Goal: Information Seeking & Learning: Learn about a topic

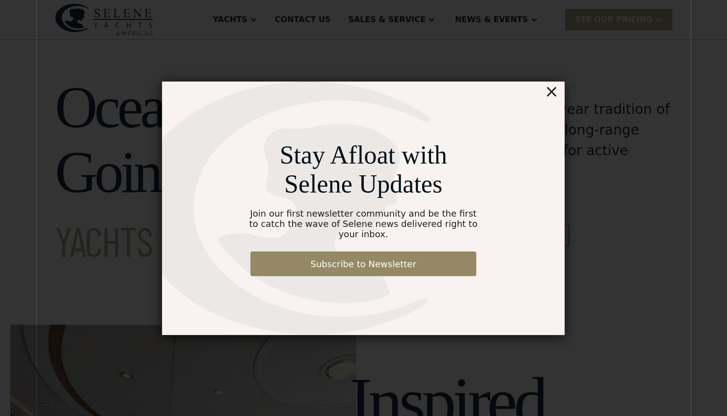
click at [558, 94] on div "×" at bounding box center [552, 92] width 14 height 20
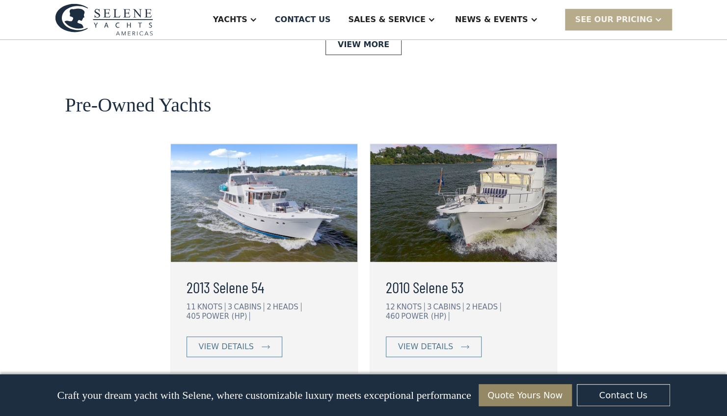
scroll to position [2504, 0]
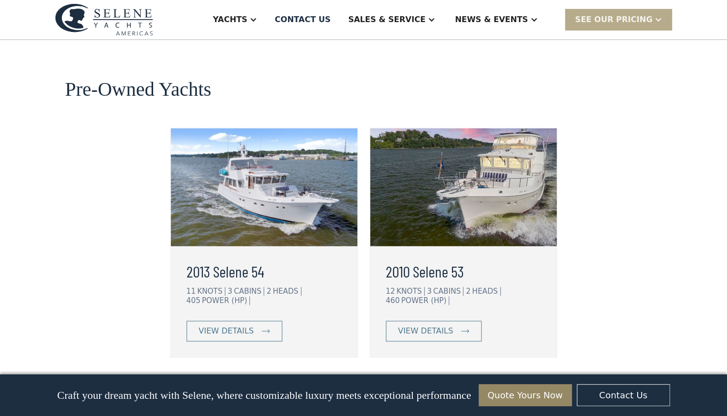
click at [344, 381] on link "View More" at bounding box center [364, 391] width 76 height 21
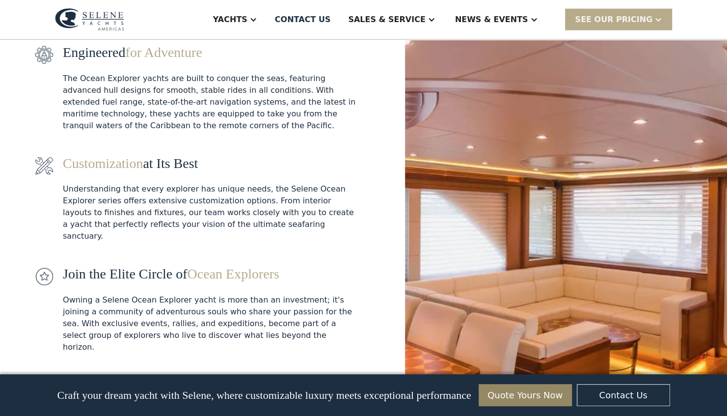
scroll to position [1171, 0]
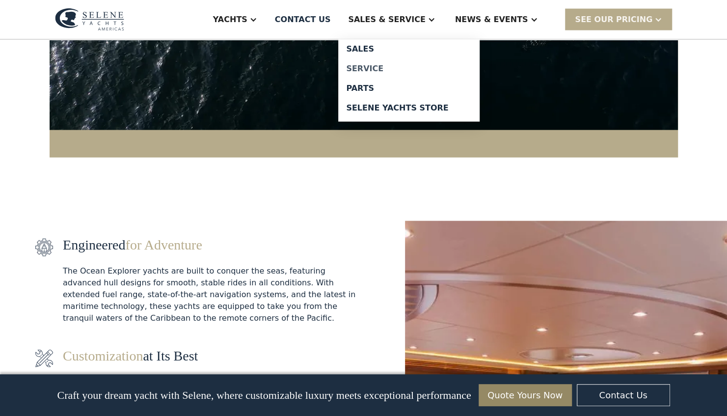
click at [403, 65] on div "Service" at bounding box center [409, 69] width 126 height 8
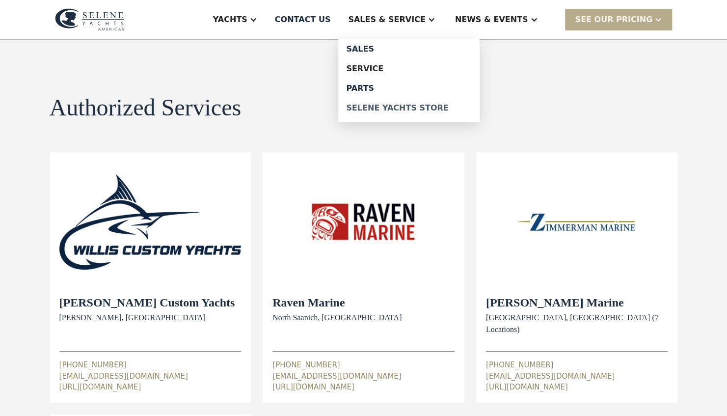
click at [429, 107] on div "Selene Yachts Store" at bounding box center [409, 108] width 126 height 8
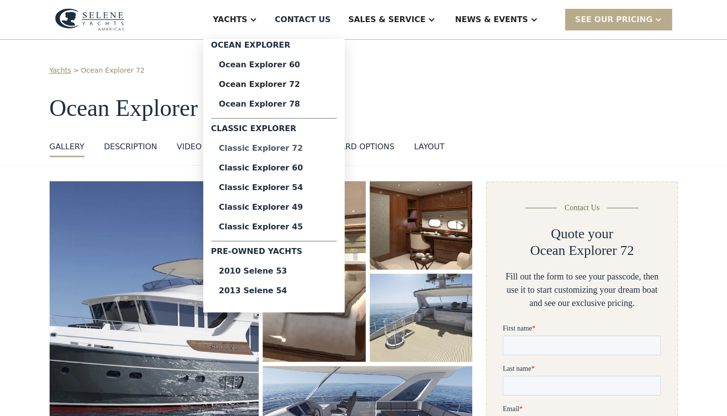
click at [299, 148] on div "Classic Explorer 72" at bounding box center [274, 148] width 110 height 8
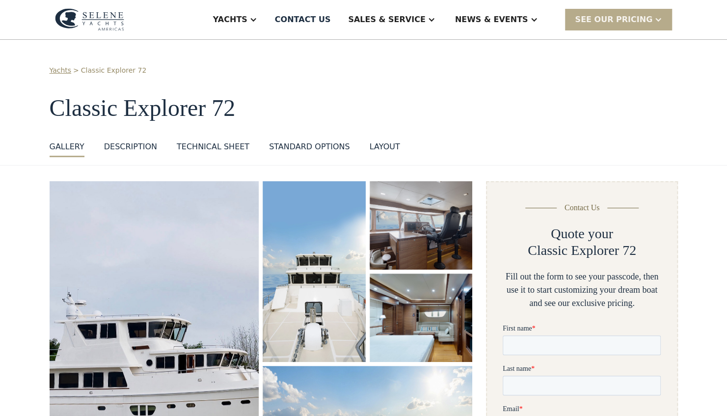
click at [110, 22] on img at bounding box center [89, 19] width 69 height 23
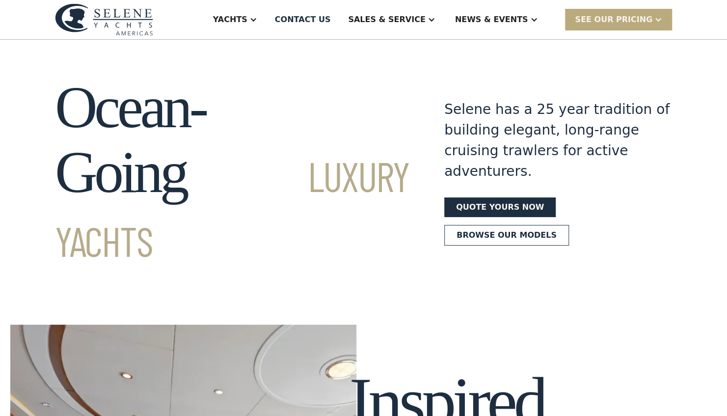
click at [621, 18] on div "SEE Our Pricing" at bounding box center [614, 20] width 78 height 12
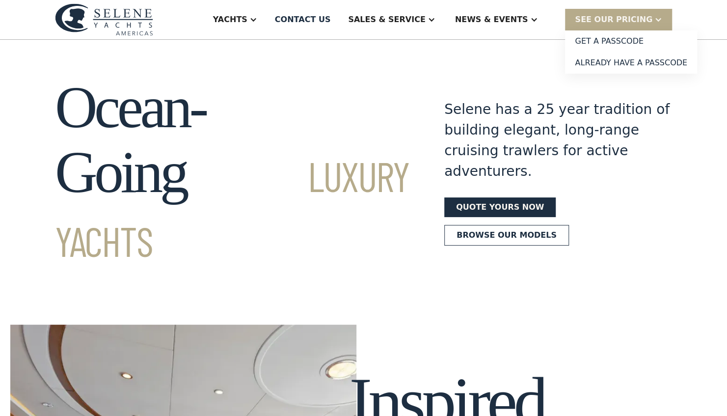
click at [709, 91] on div "Ocean-Going Luxury Yachts Selene has a 25 year tradition of building elegant, l…" at bounding box center [363, 172] width 727 height 194
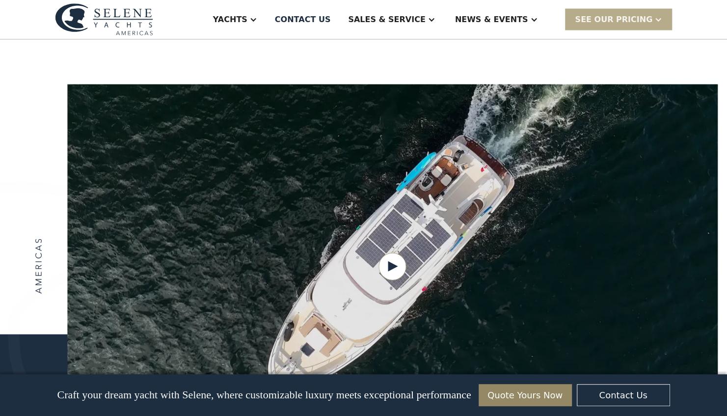
scroll to position [982, 0]
